Goal: Transaction & Acquisition: Purchase product/service

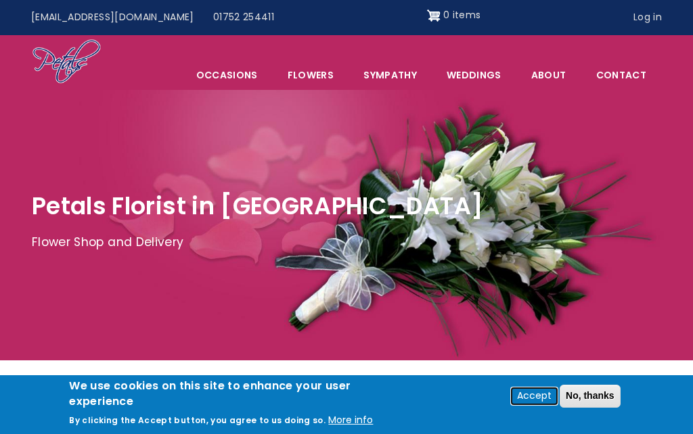
click at [543, 397] on button "Accept" at bounding box center [534, 396] width 45 height 16
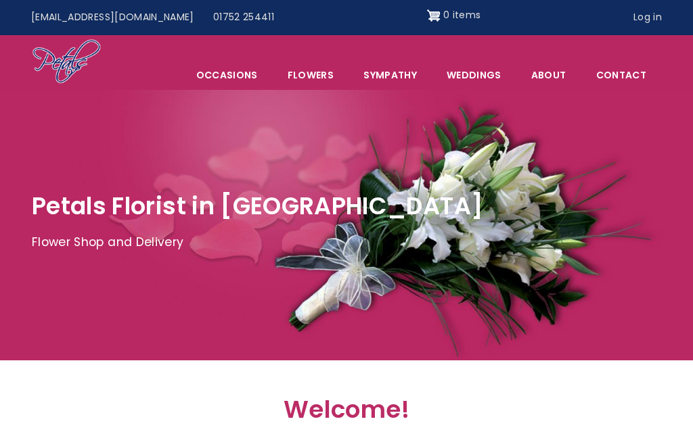
click at [646, 317] on div at bounding box center [346, 225] width 693 height 271
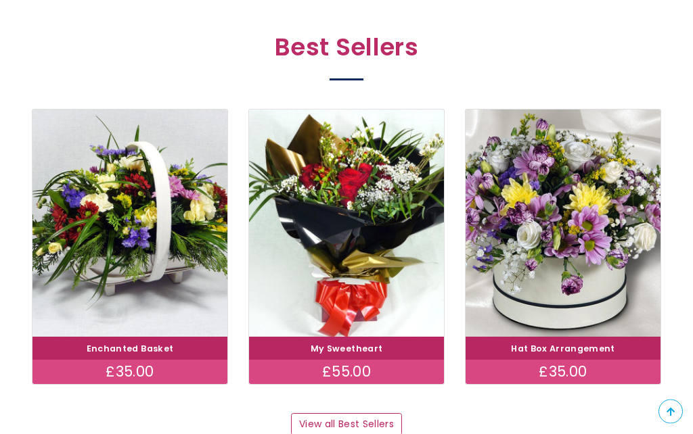
scroll to position [709, 0]
click at [581, 294] on img at bounding box center [563, 223] width 195 height 227
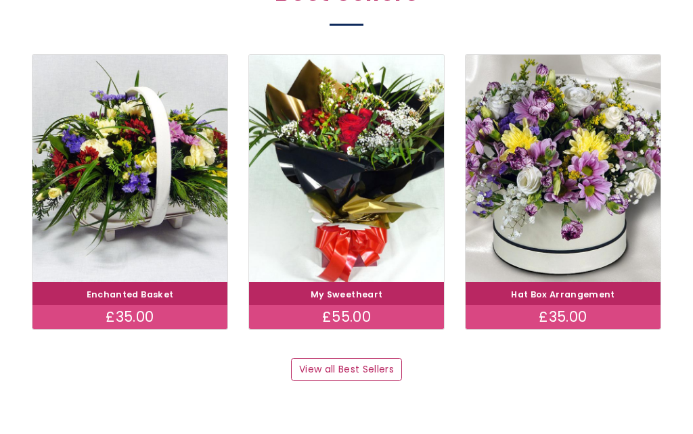
scroll to position [768, 0]
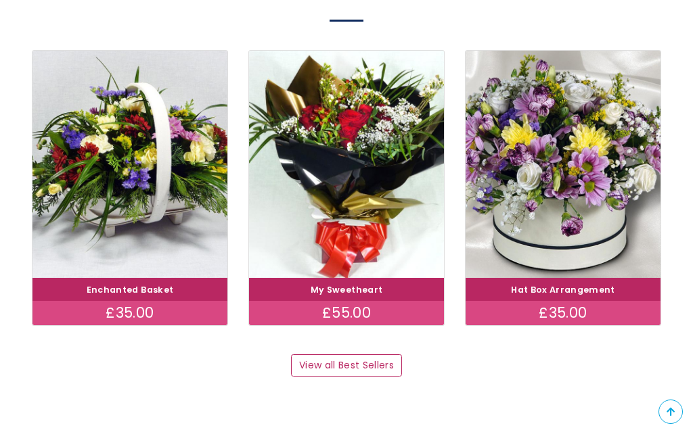
click at [179, 219] on img at bounding box center [129, 164] width 195 height 227
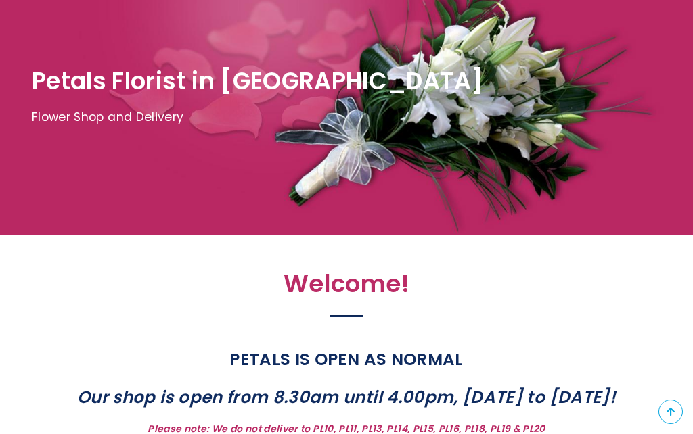
scroll to position [179, 0]
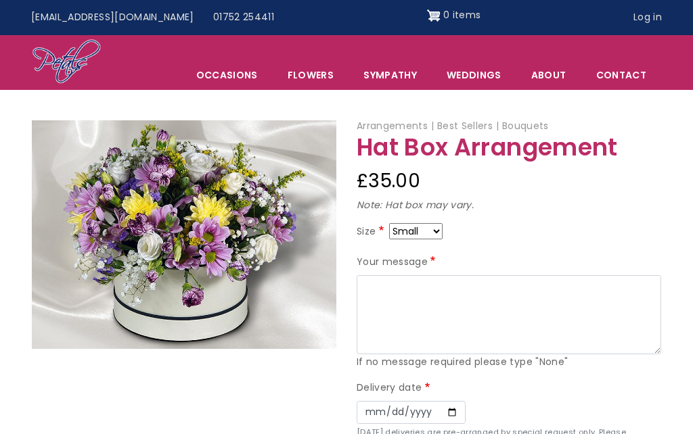
click at [432, 156] on h1 "Hat Box Arrangement" at bounding box center [509, 148] width 305 height 26
click at [231, 242] on img at bounding box center [184, 234] width 305 height 229
click at [219, 289] on img at bounding box center [184, 234] width 305 height 229
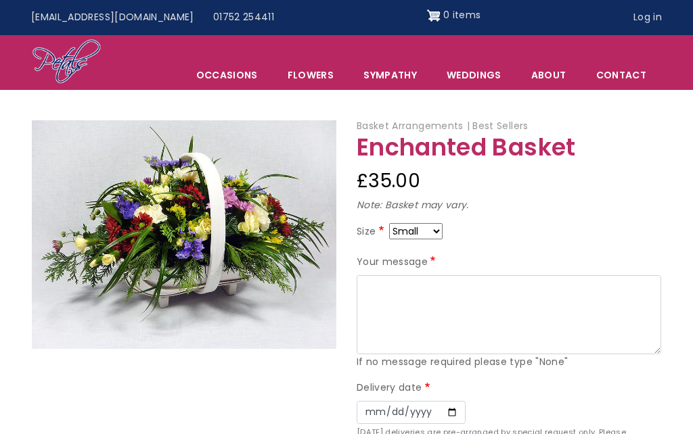
click at [443, 230] on select "Small Medium Large" at bounding box center [415, 231] width 53 height 16
select select "9"
